Goal: Find specific page/section: Find specific page/section

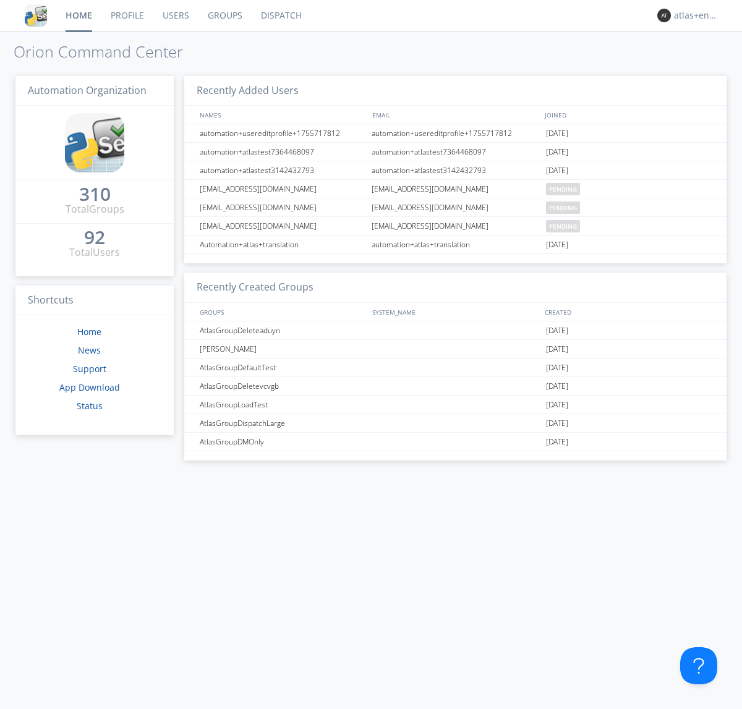
click at [280, 15] on link "Dispatch" at bounding box center [281, 15] width 59 height 31
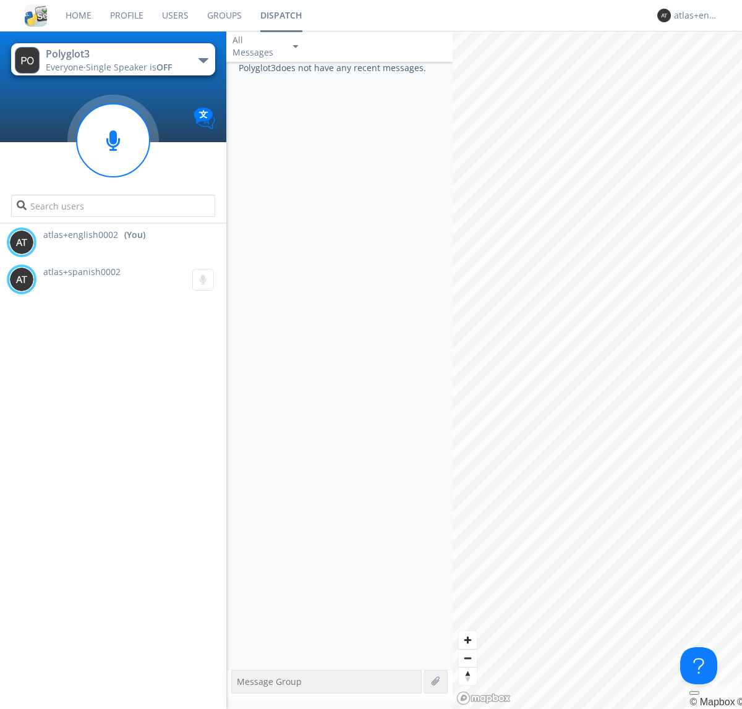
click at [203, 60] on div "button" at bounding box center [203, 60] width 10 height 5
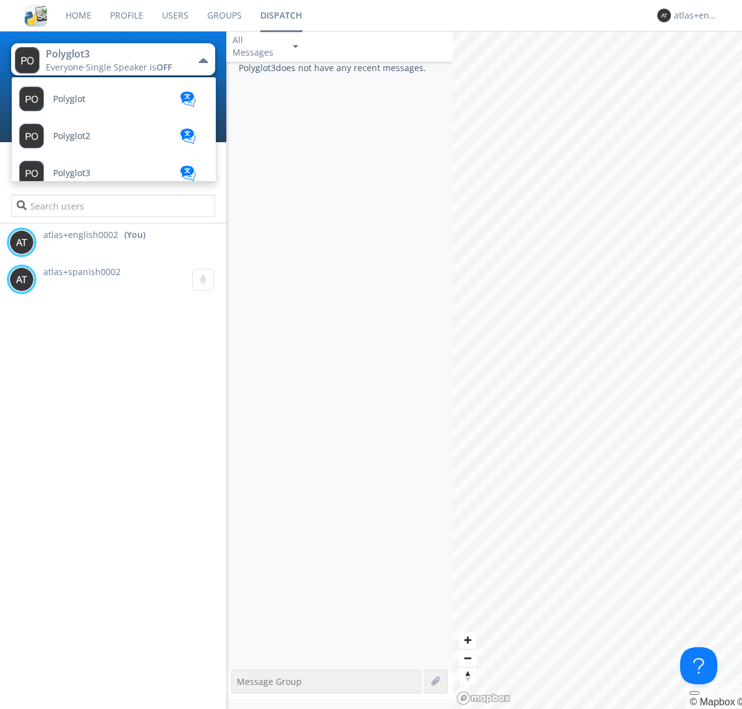
click at [72, 104] on span "Polyglot2" at bounding box center [69, 99] width 32 height 9
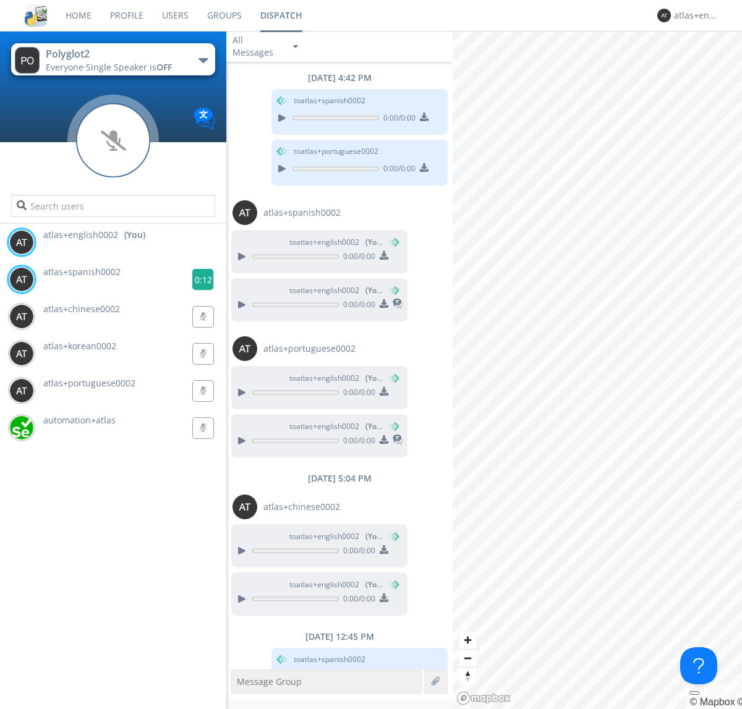
scroll to position [29, 0]
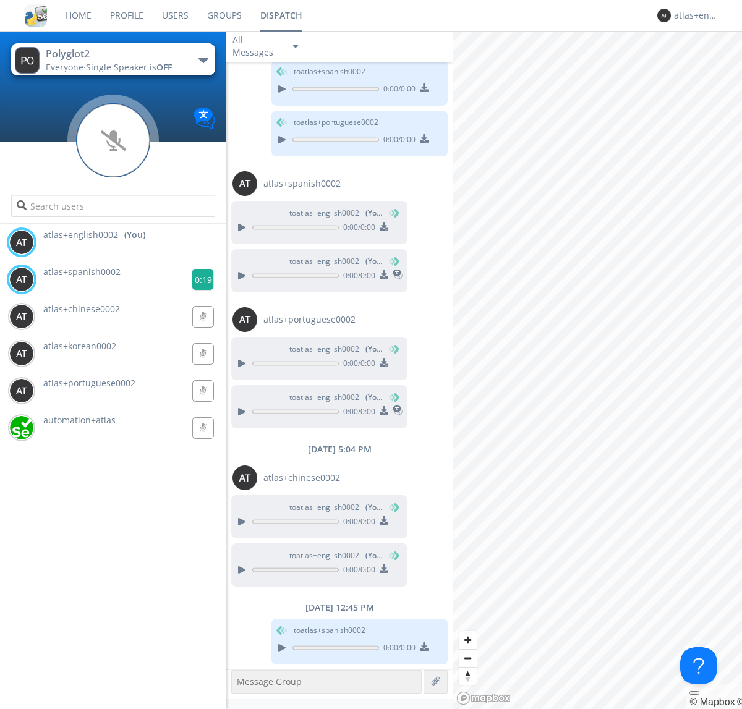
click at [198, 279] on g at bounding box center [203, 280] width 22 height 22
